Goal: Information Seeking & Learning: Find specific page/section

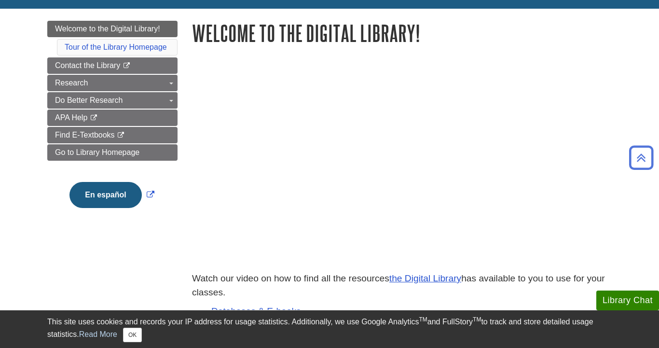
scroll to position [113, 0]
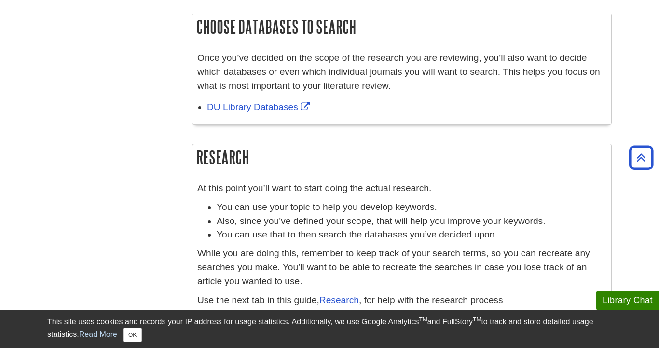
scroll to position [534, 0]
click at [262, 104] on link "DU Library Databases" at bounding box center [259, 106] width 105 height 10
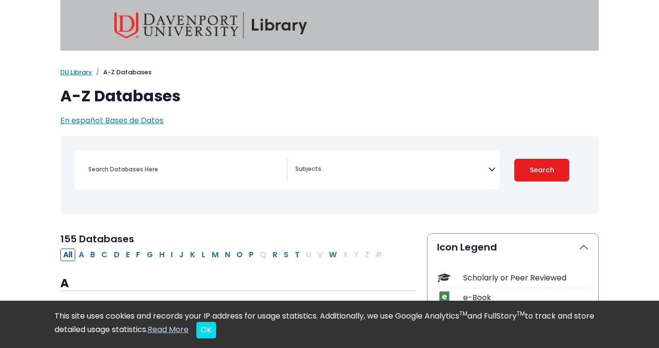
select select "Database Subject Filter"
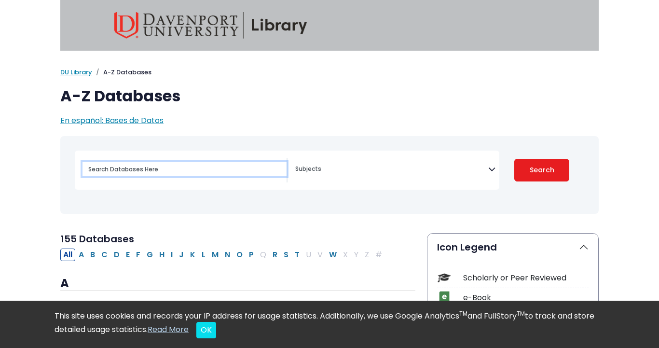
click at [228, 167] on input "Search database by title or keyword" at bounding box center [184, 169] width 204 height 14
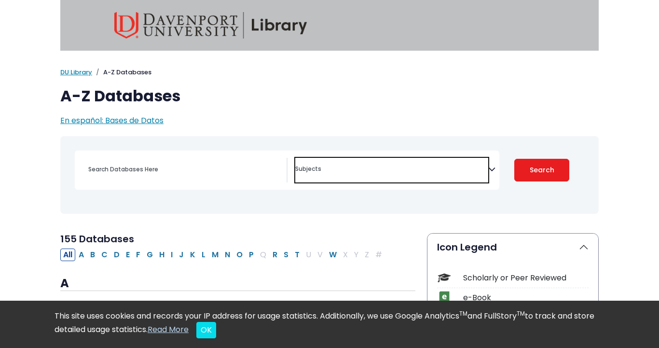
click at [335, 176] on span "Search filters" at bounding box center [391, 170] width 193 height 25
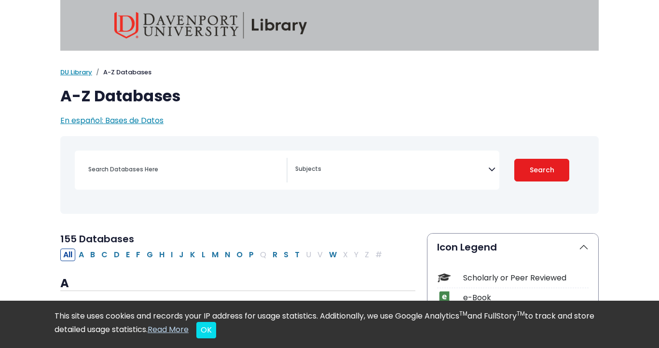
click at [218, 156] on div "Coronavirus Guide Accounting, Finance & Economics (ACCT, FINC & ECON) Advertisi…" at bounding box center [287, 170] width 425 height 39
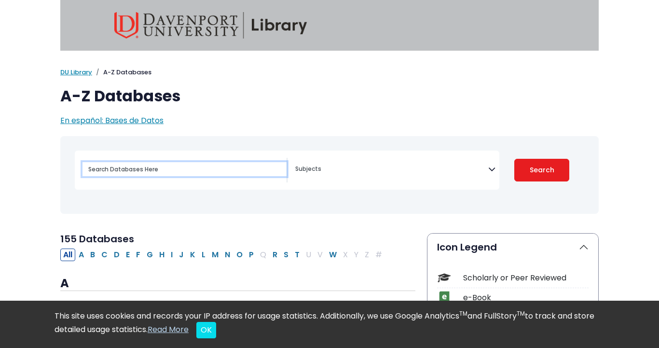
click at [217, 167] on input "Search database by title or keyword" at bounding box center [184, 169] width 204 height 14
type input "m"
type input "4 years"
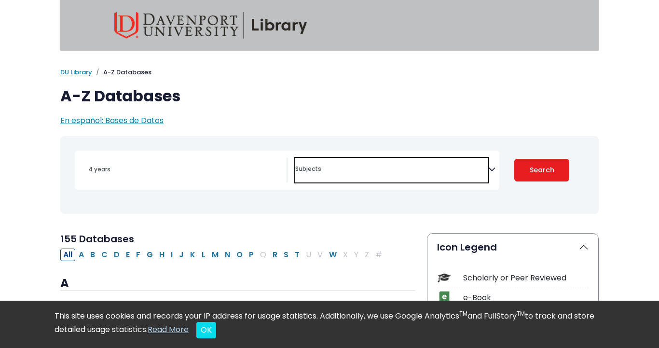
click at [339, 165] on span "Search filters" at bounding box center [391, 167] width 193 height 11
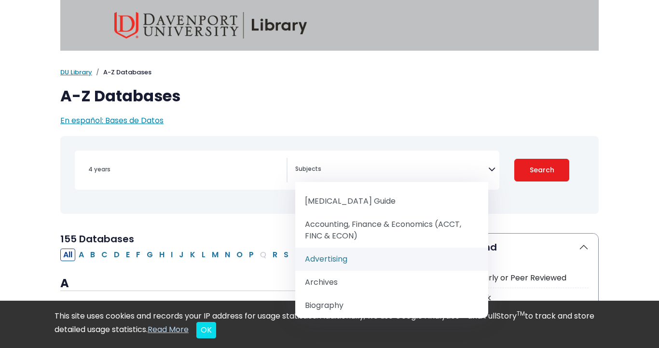
scroll to position [23, 0]
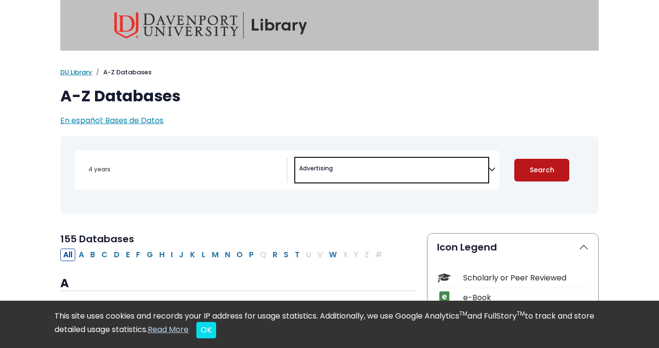
click at [523, 168] on button "Search" at bounding box center [541, 170] width 55 height 23
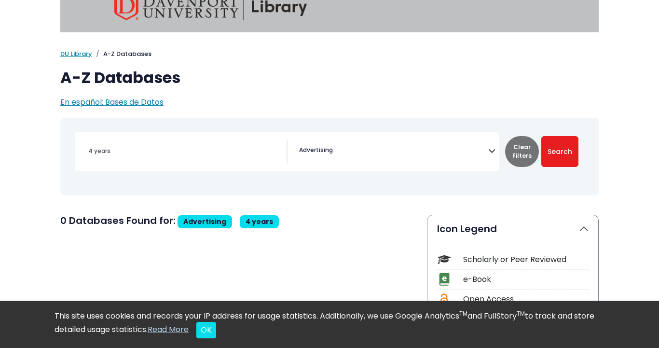
scroll to position [21, 0]
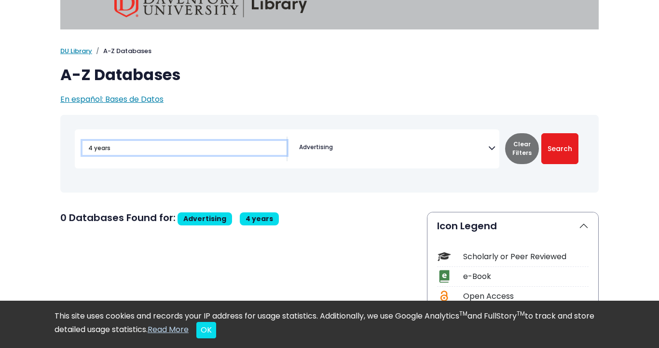
click at [227, 144] on input "4 years" at bounding box center [184, 148] width 204 height 14
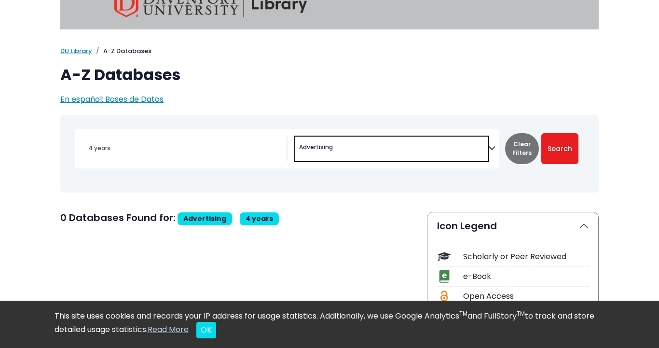
click at [323, 143] on span "Advertising" at bounding box center [316, 147] width 34 height 9
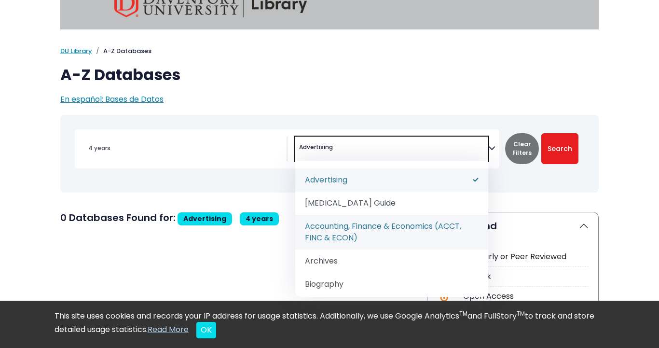
select select "219036"
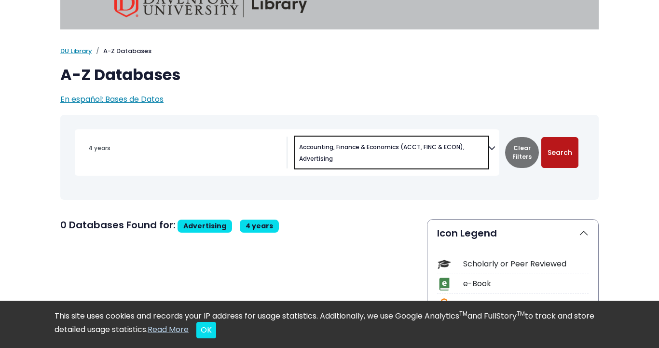
click at [565, 163] on button "Search" at bounding box center [559, 152] width 37 height 31
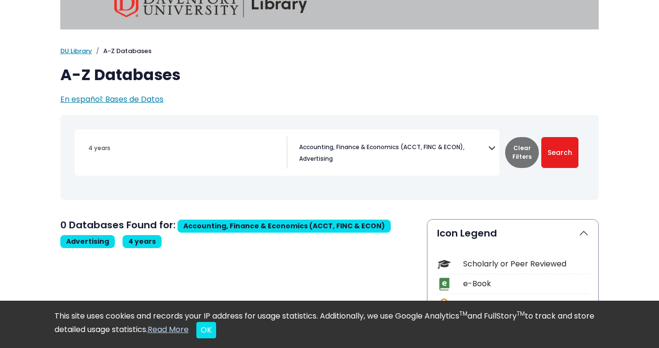
click at [373, 149] on span "Accounting, Finance & Economics (ACCT, FINC & ECON)" at bounding box center [381, 147] width 165 height 9
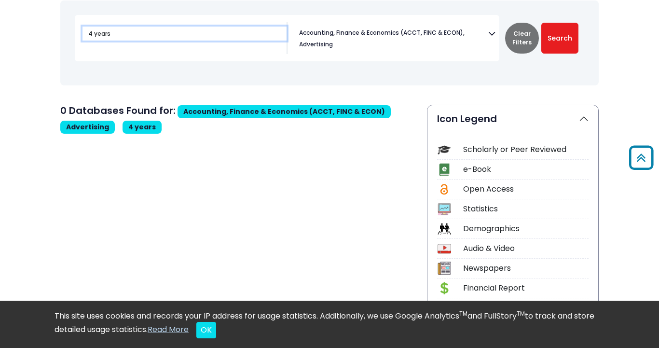
click at [142, 35] on input "4 years" at bounding box center [184, 34] width 204 height 14
drag, startPoint x: 138, startPoint y: 34, endPoint x: 40, endPoint y: 24, distance: 98.9
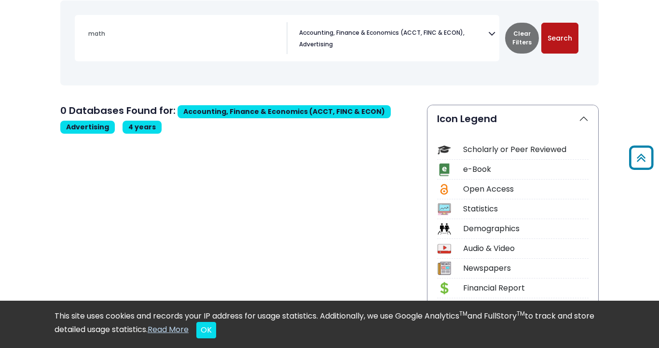
click at [571, 35] on button "Search" at bounding box center [559, 38] width 37 height 31
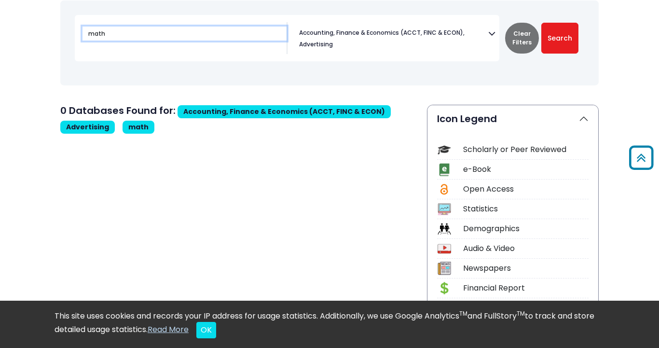
click at [184, 31] on input "math" at bounding box center [184, 34] width 204 height 14
type input "financial"
click at [560, 38] on button "Search" at bounding box center [559, 38] width 37 height 31
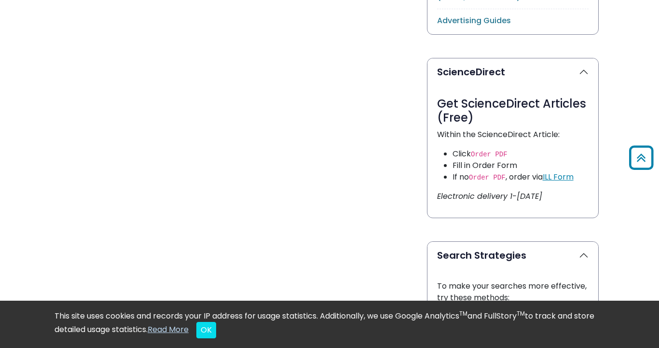
scroll to position [703, 0]
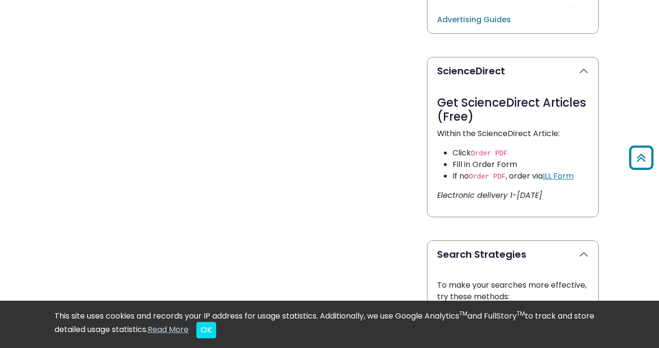
click at [82, 0] on div "3 Databases Found for: Accounting, Finance & Economics (ACCT, FINC & ECON) Adve…" at bounding box center [238, 102] width 367 height 1130
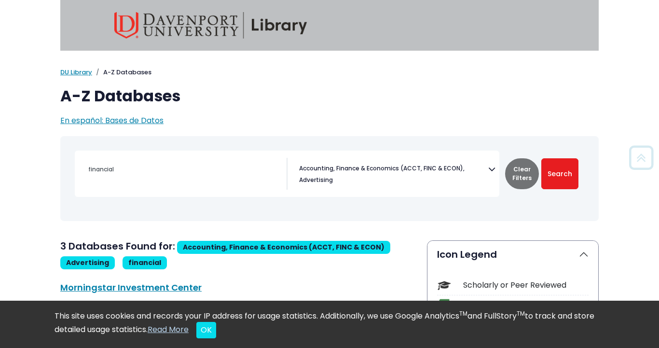
scroll to position [0, 0]
